Goal: Find contact information: Find contact information

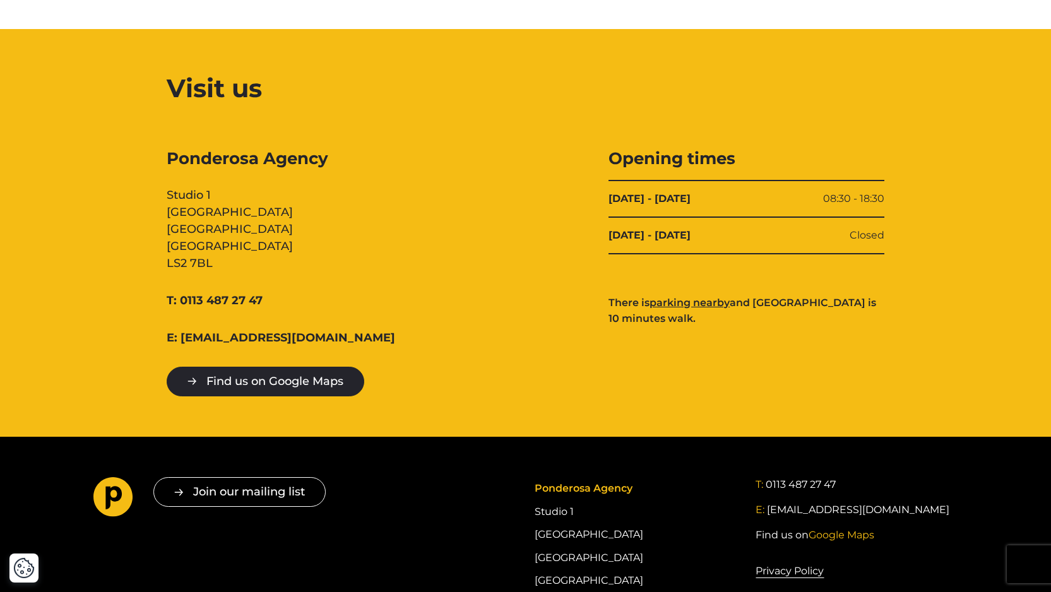
click at [846, 197] on span "08:30 - 18:30" at bounding box center [853, 198] width 61 height 15
click at [870, 197] on span "08:30 - 18:30" at bounding box center [853, 198] width 61 height 15
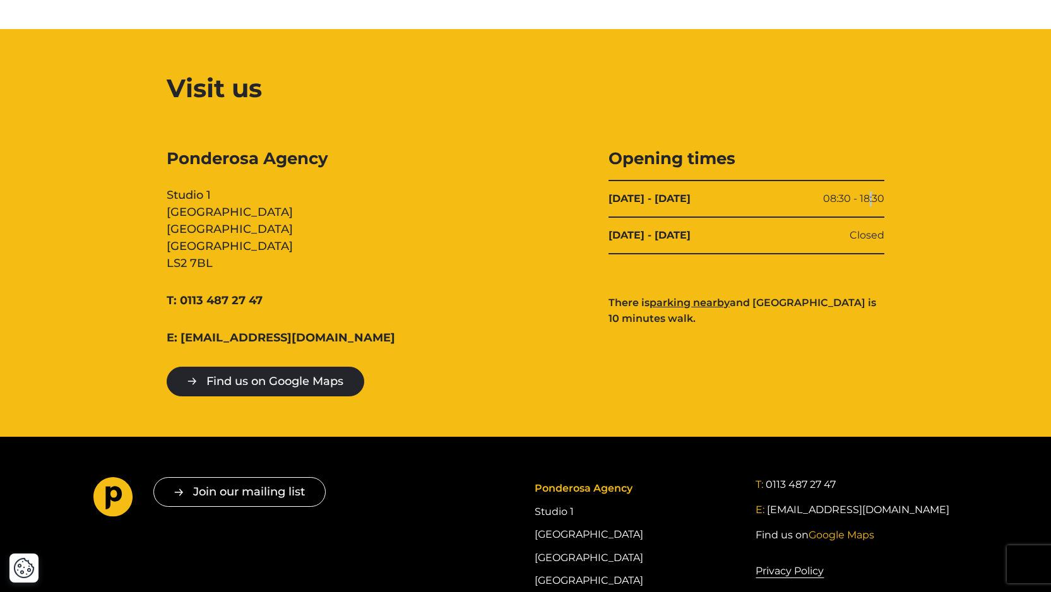
click at [870, 197] on span "08:30 - 18:30" at bounding box center [853, 198] width 61 height 15
click at [881, 197] on span "08:30 - 18:30" at bounding box center [853, 198] width 61 height 15
